Goal: Information Seeking & Learning: Find specific fact

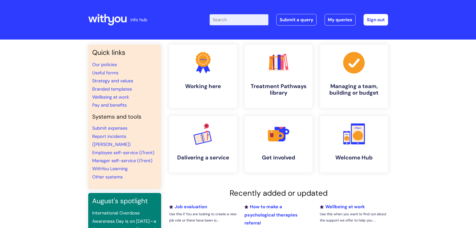
click at [229, 21] on input "Enter your search term here..." at bounding box center [239, 19] width 59 height 11
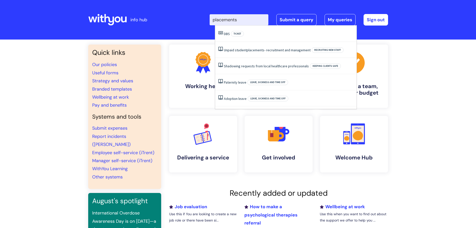
type input "placements"
click button "Search" at bounding box center [0, 0] width 0 height 0
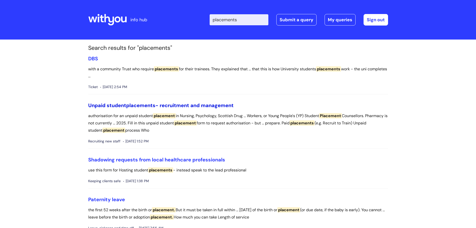
click at [139, 105] on span "placements" at bounding box center [140, 105] width 29 height 7
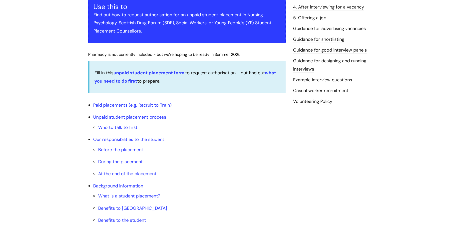
scroll to position [125, 0]
